Goal: Find contact information: Find contact information

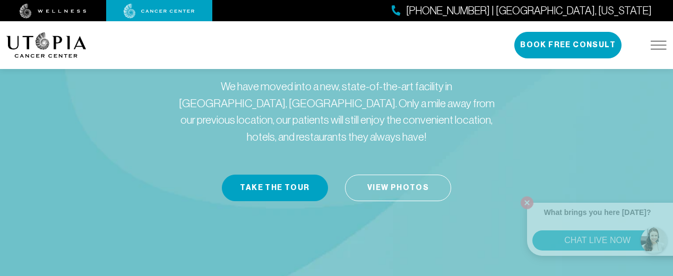
scroll to position [159, 0]
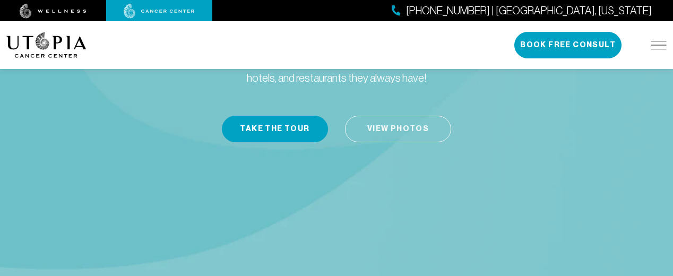
click at [392, 116] on link "View Photos" at bounding box center [398, 129] width 106 height 27
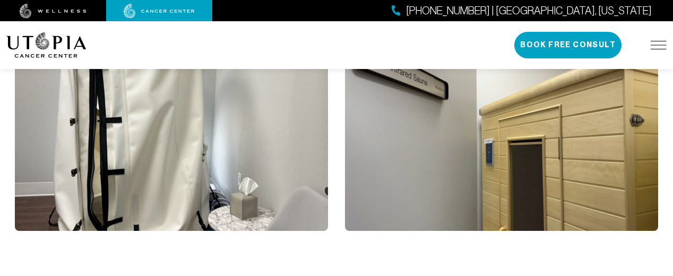
scroll to position [1727, 0]
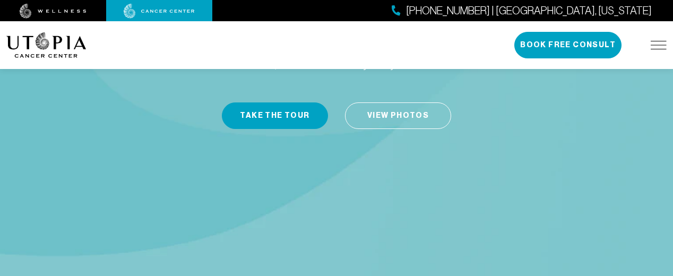
scroll to position [159, 0]
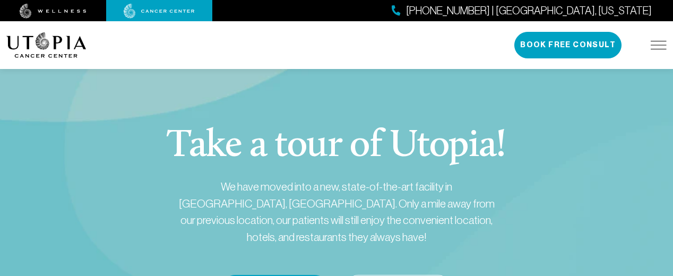
click at [598, 8] on span "[PHONE_NUMBER] | [GEOGRAPHIC_DATA], [US_STATE]" at bounding box center [529, 10] width 246 height 15
